Goal: Use online tool/utility: Utilize a website feature to perform a specific function

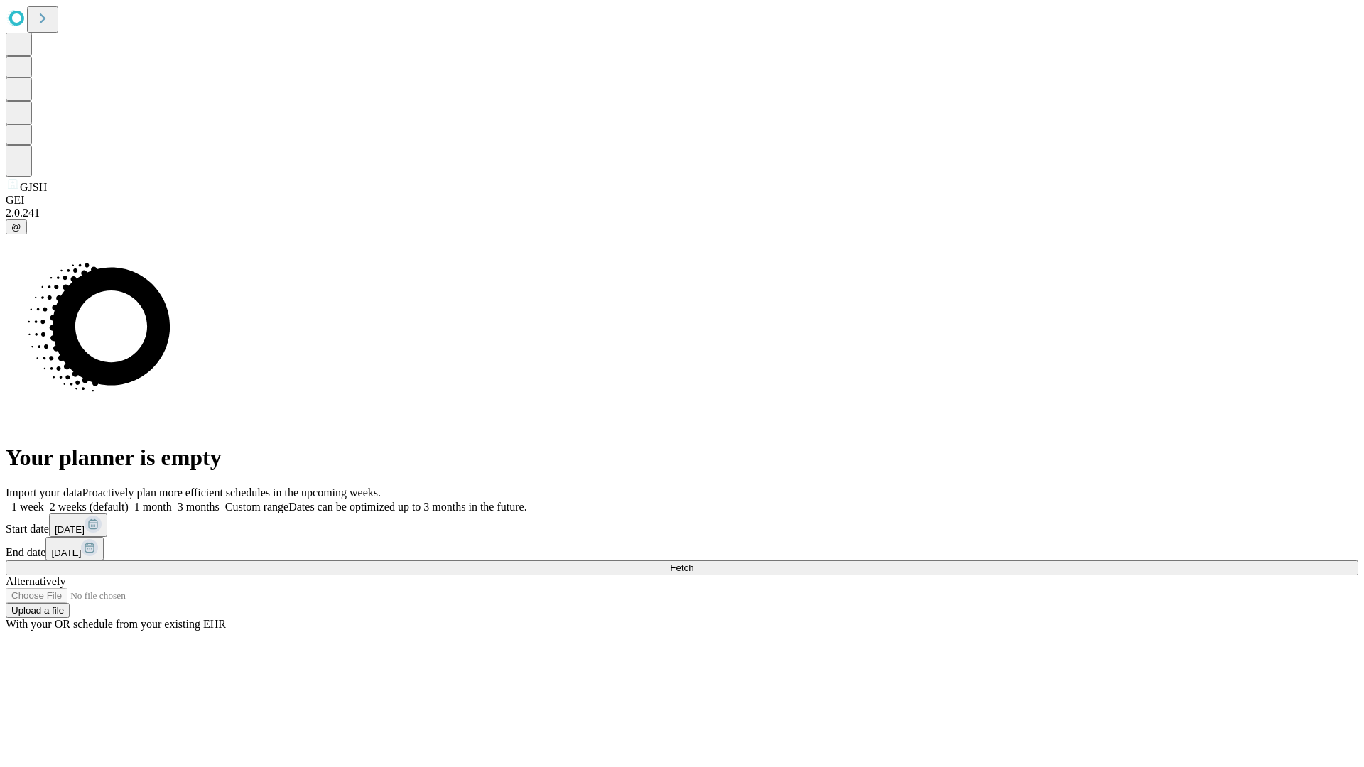
click at [693, 563] on span "Fetch" at bounding box center [681, 568] width 23 height 11
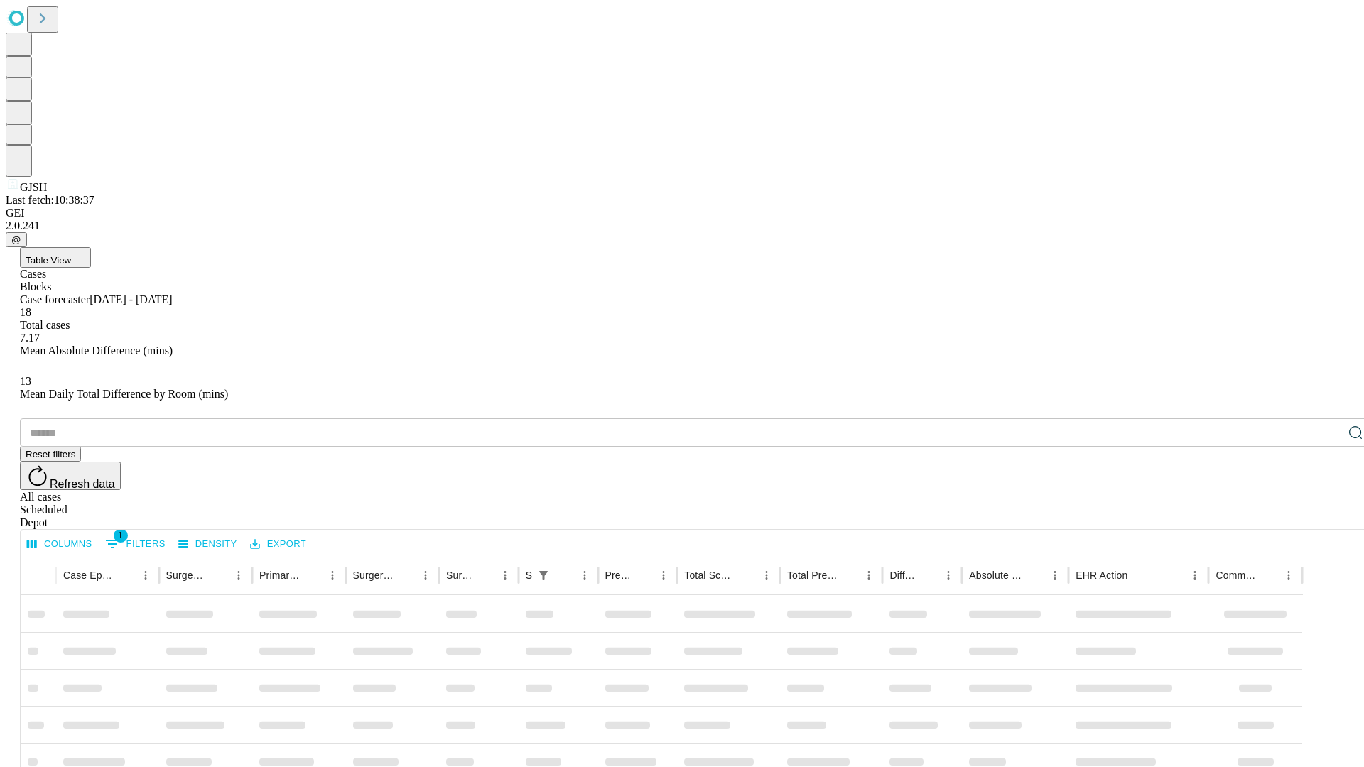
click at [71, 255] on span "Table View" at bounding box center [48, 260] width 45 height 11
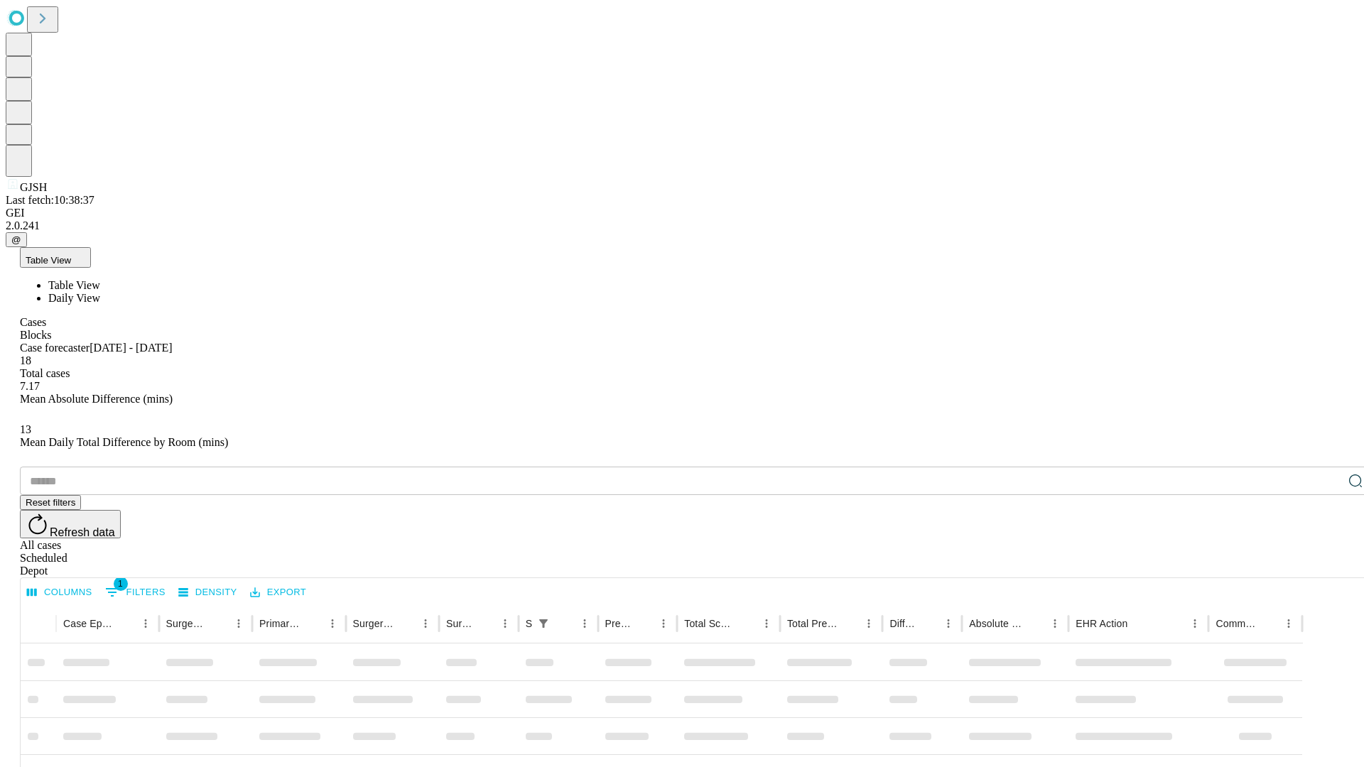
click at [100, 292] on span "Daily View" at bounding box center [74, 298] width 52 height 12
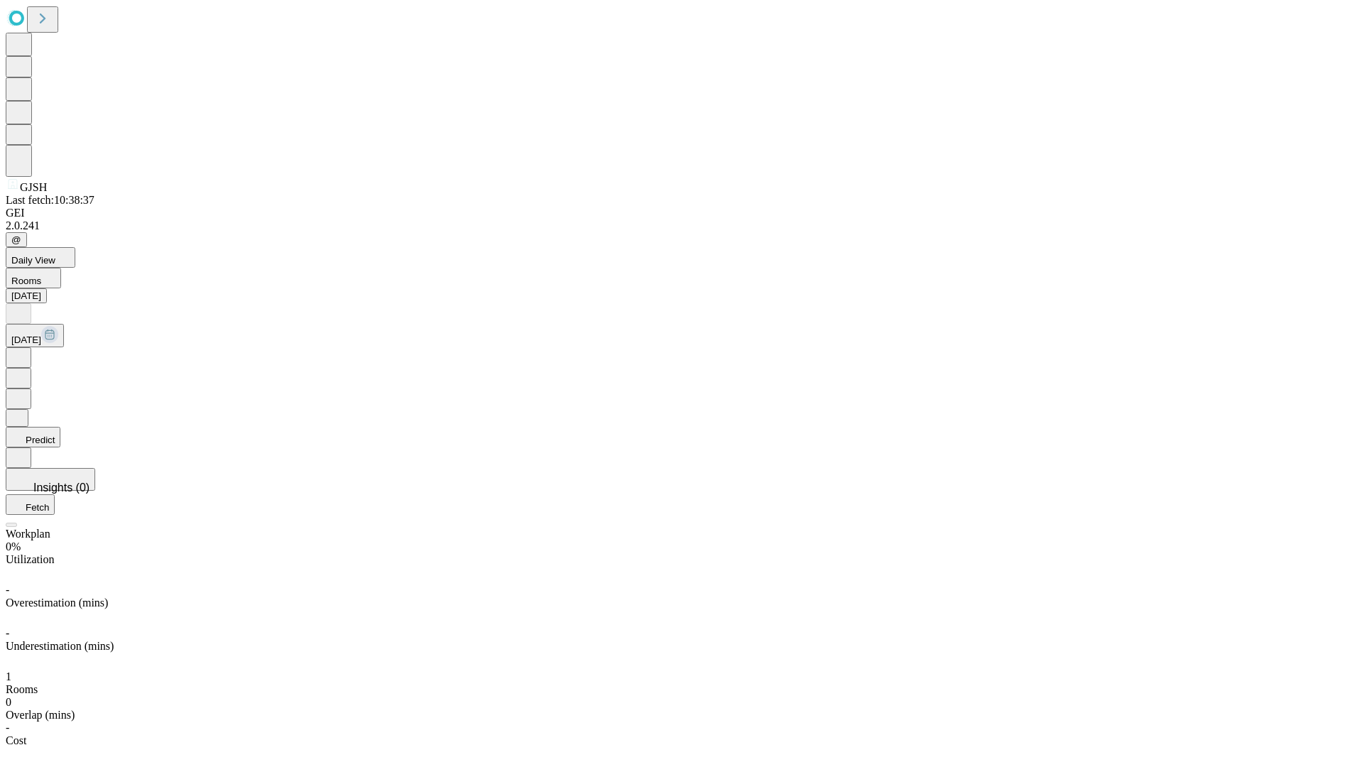
click at [60, 427] on button "Predict" at bounding box center [33, 437] width 55 height 21
